Goal: Task Accomplishment & Management: Use online tool/utility

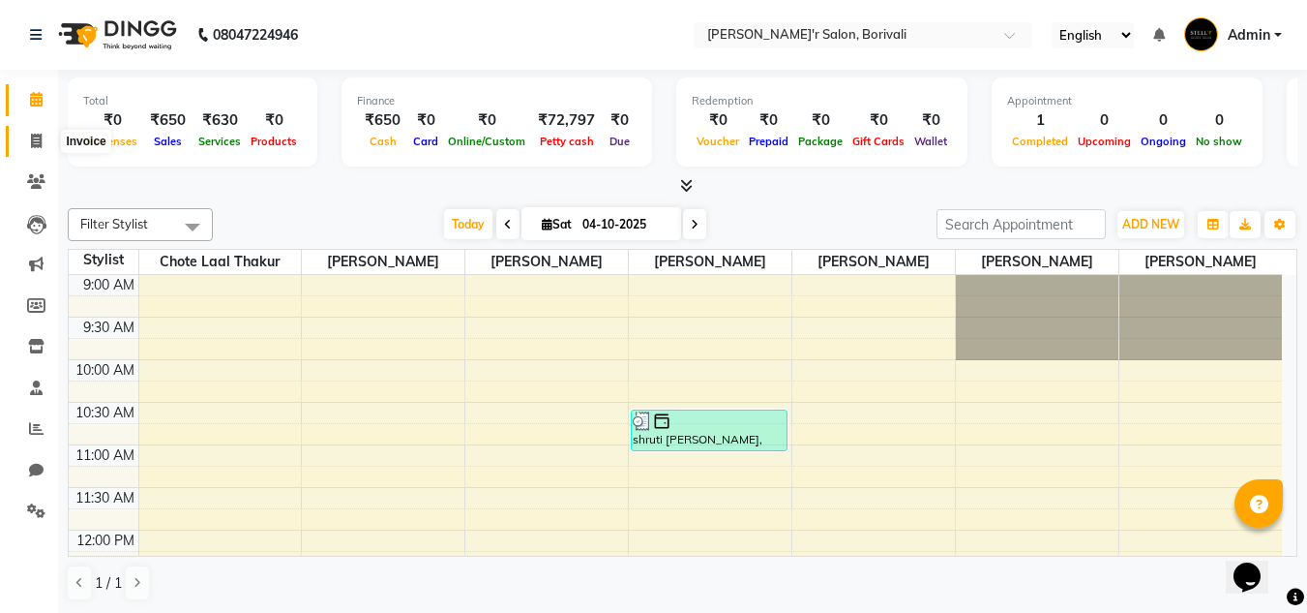
drag, startPoint x: 39, startPoint y: 135, endPoint x: 64, endPoint y: 142, distance: 26.3
click at [38, 135] on icon at bounding box center [36, 141] width 11 height 15
select select "8737"
select select "service"
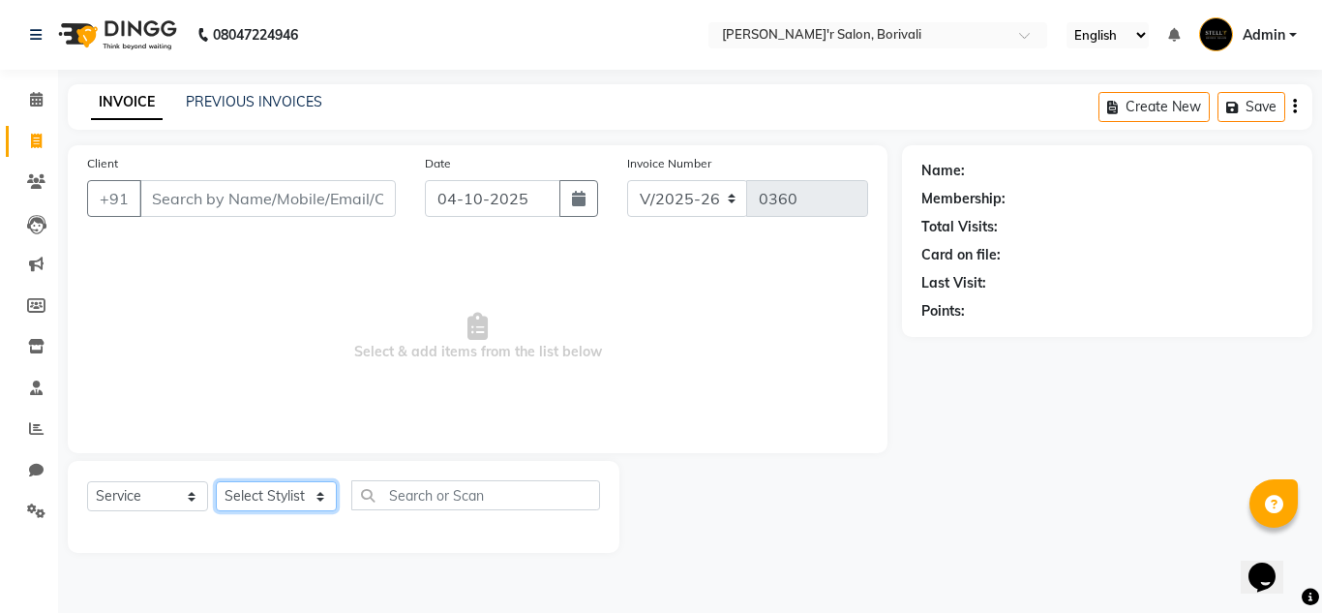
click at [246, 497] on select "Select Stylist [PERSON_NAME] Chote Laal [PERSON_NAME] [PERSON_NAME] [PERSON_NAM…" at bounding box center [276, 496] width 121 height 30
select select "90797"
click at [216, 481] on select "Select Stylist [PERSON_NAME] Chote Laal [PERSON_NAME] [PERSON_NAME] [PERSON_NAM…" at bounding box center [276, 496] width 121 height 30
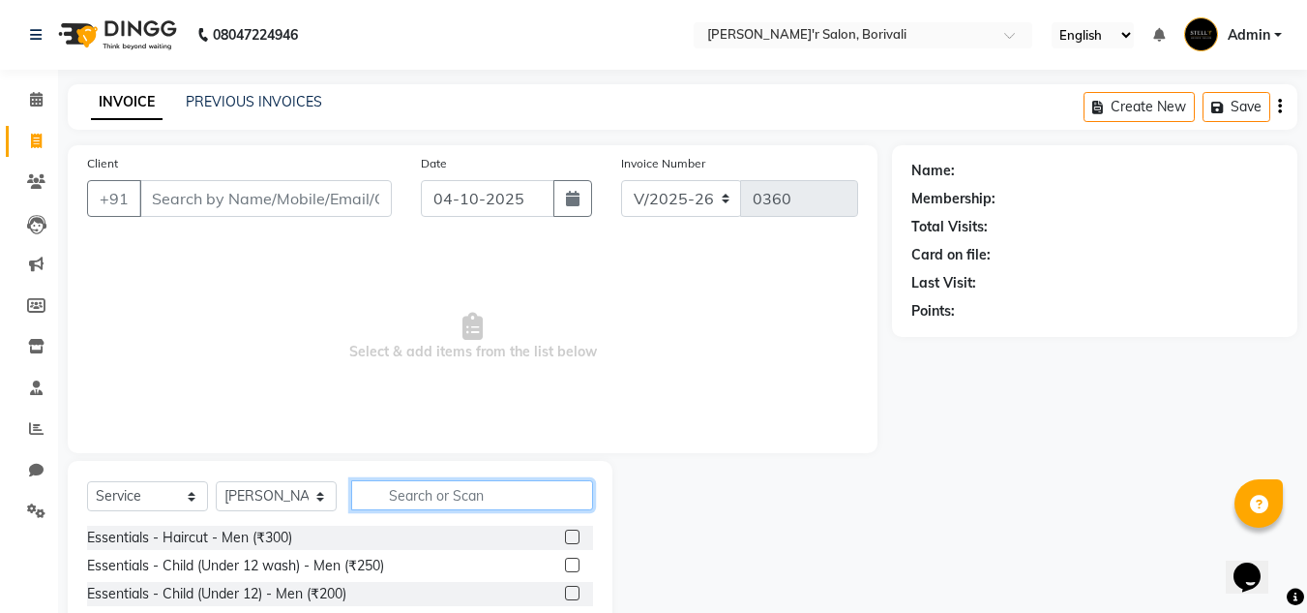
click at [395, 499] on input "text" at bounding box center [472, 495] width 242 height 30
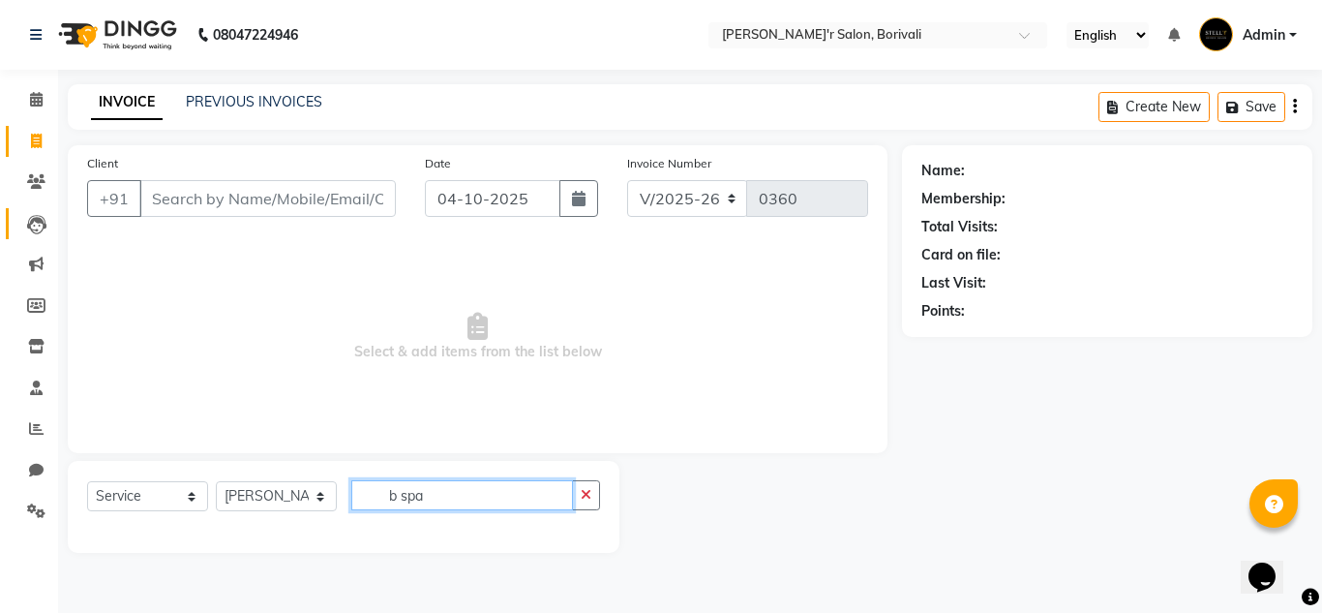
type input "b spa"
